Goal: Information Seeking & Learning: Learn about a topic

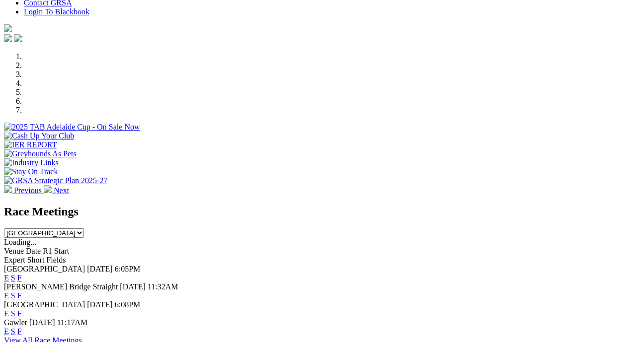
scroll to position [307, 0]
click at [22, 310] on link "F" at bounding box center [19, 314] width 4 height 8
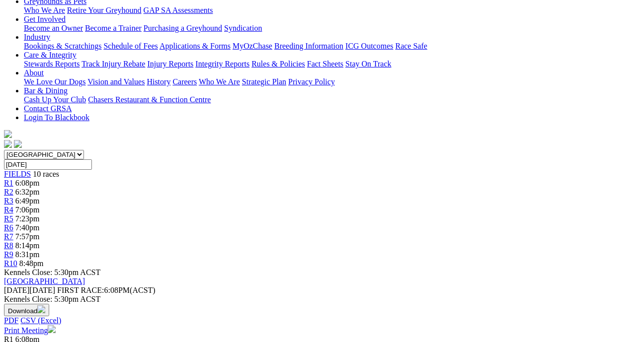
scroll to position [213, 1]
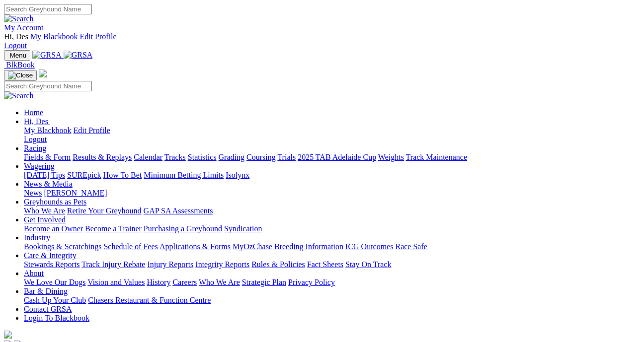
scroll to position [307, 0]
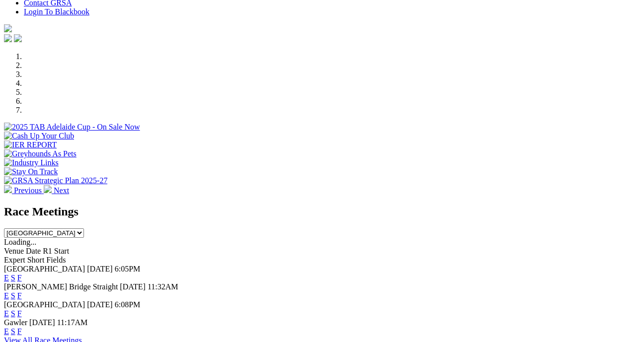
click at [22, 328] on link "F" at bounding box center [19, 332] width 4 height 8
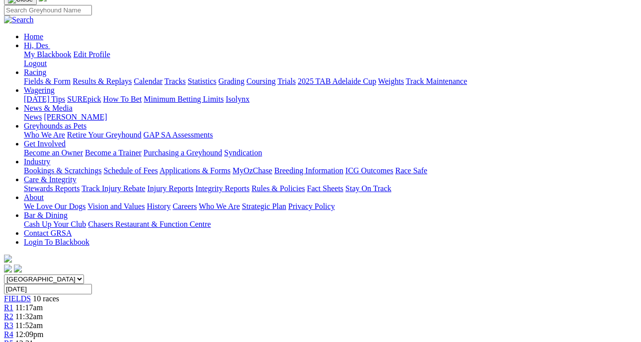
scroll to position [89, 0]
